Goal: Information Seeking & Learning: Learn about a topic

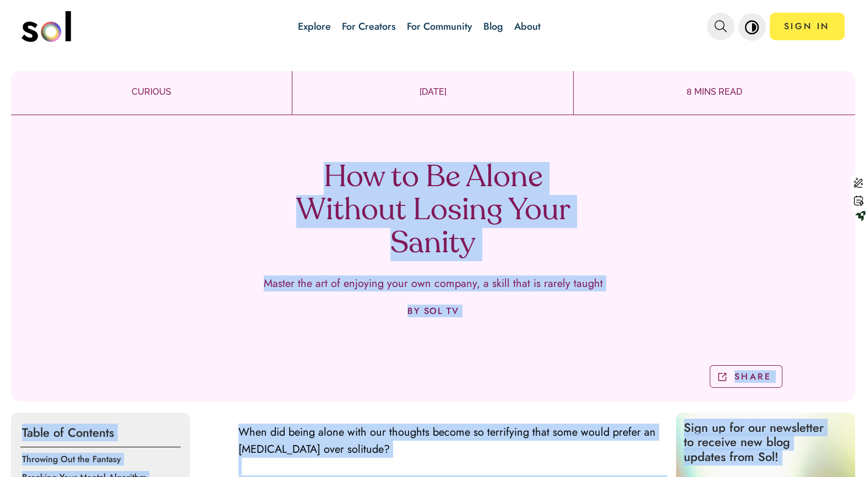
drag, startPoint x: 563, startPoint y: 268, endPoint x: 322, endPoint y: 128, distance: 279.1
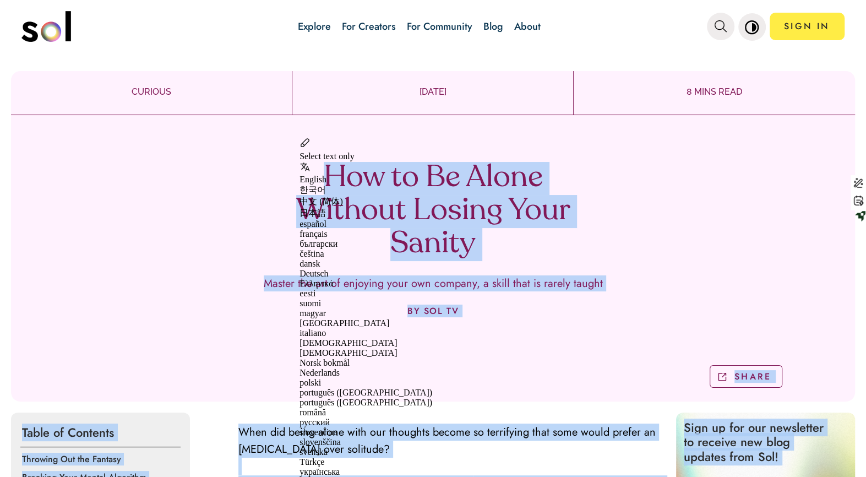
copy div "Lor ip Do Sitam Consect Adipis Elit Seddoe Tempor inc utl et dolorema aliq eni …"
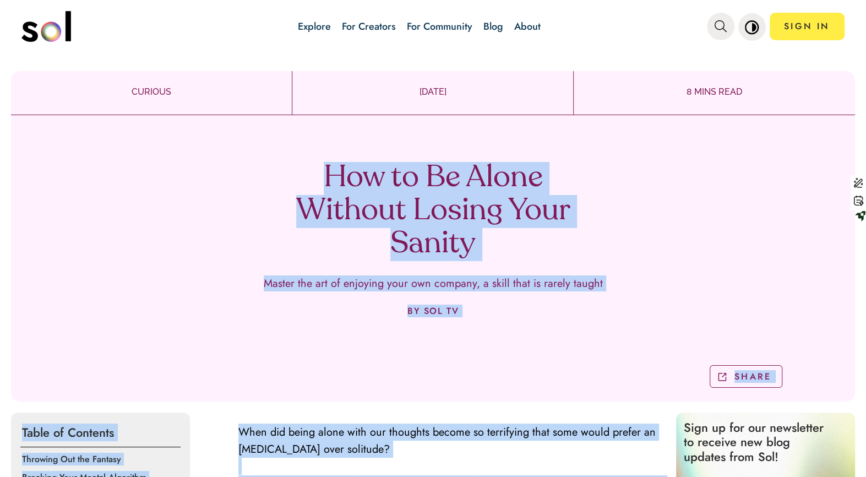
drag, startPoint x: 494, startPoint y: 384, endPoint x: 243, endPoint y: 139, distance: 350.8
